Goal: Information Seeking & Learning: Learn about a topic

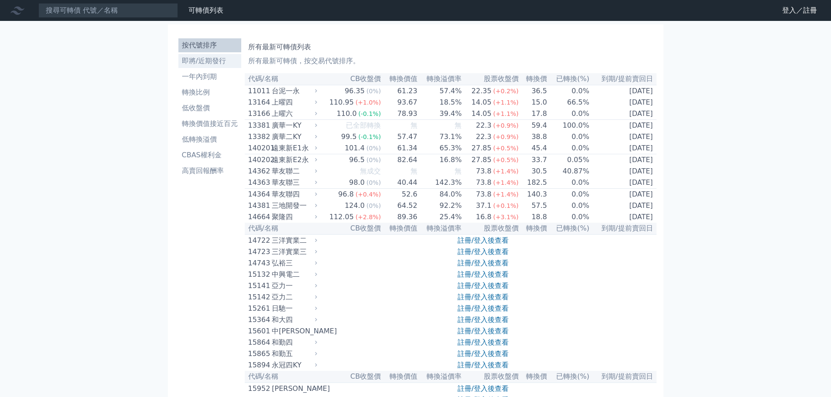
click at [214, 64] on li "即將/近期發行" at bounding box center [209, 61] width 63 height 10
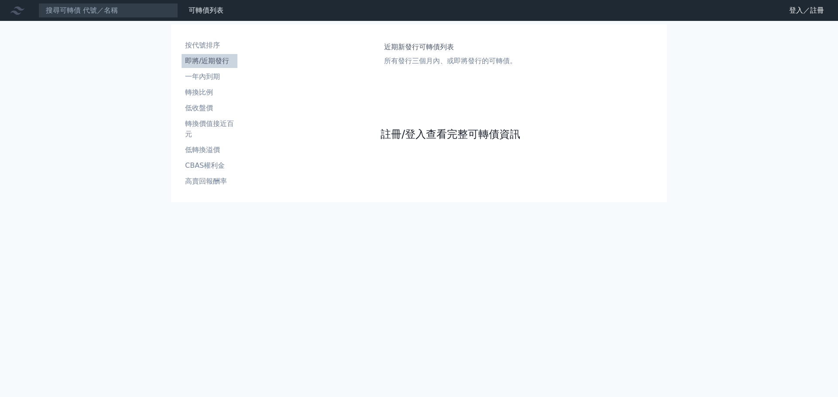
click at [429, 135] on link "註冊/登入查看完整可轉債資訊" at bounding box center [450, 134] width 140 height 14
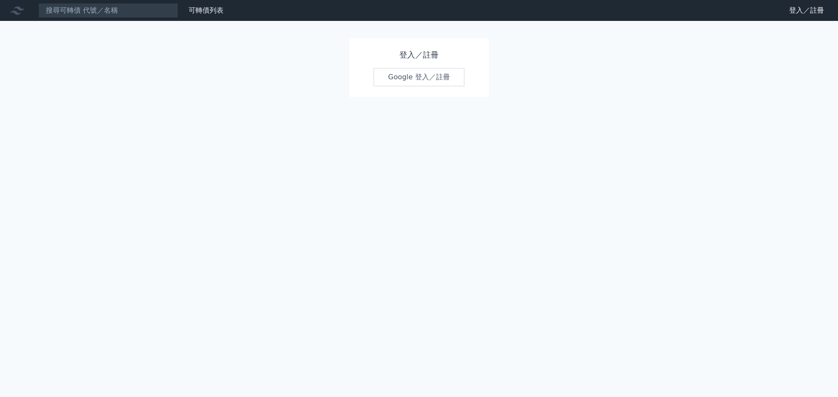
click at [410, 76] on link "Google 登入／註冊" at bounding box center [418, 77] width 91 height 18
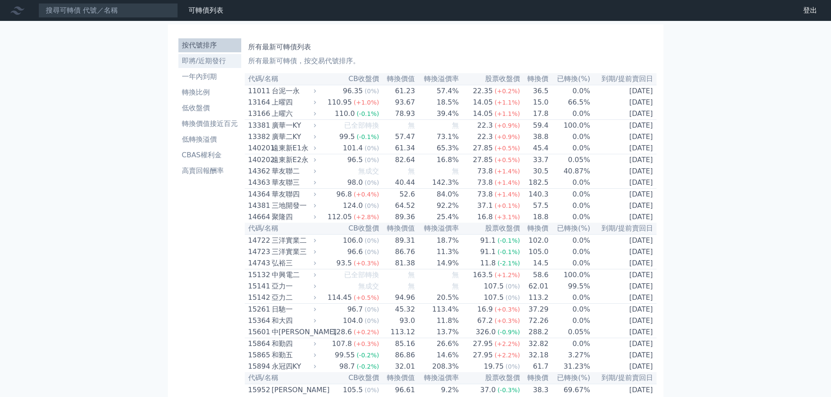
click at [197, 64] on li "即將/近期發行" at bounding box center [209, 61] width 63 height 10
